Goal: Check status

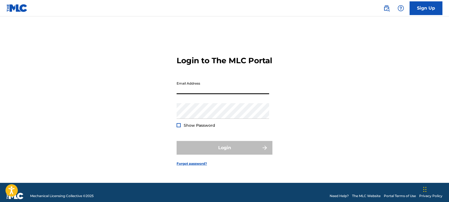
click at [233, 94] on input "Email Address" at bounding box center [223, 87] width 93 height 16
type input "[EMAIL_ADDRESS][DOMAIN_NAME]"
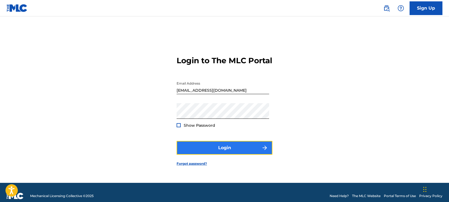
click at [220, 155] on button "Login" at bounding box center [225, 148] width 96 height 14
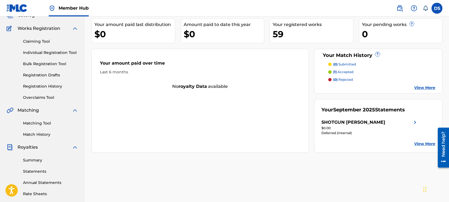
scroll to position [39, 0]
click at [36, 161] on link "Summary" at bounding box center [50, 160] width 55 height 6
